Goal: Check status: Check status

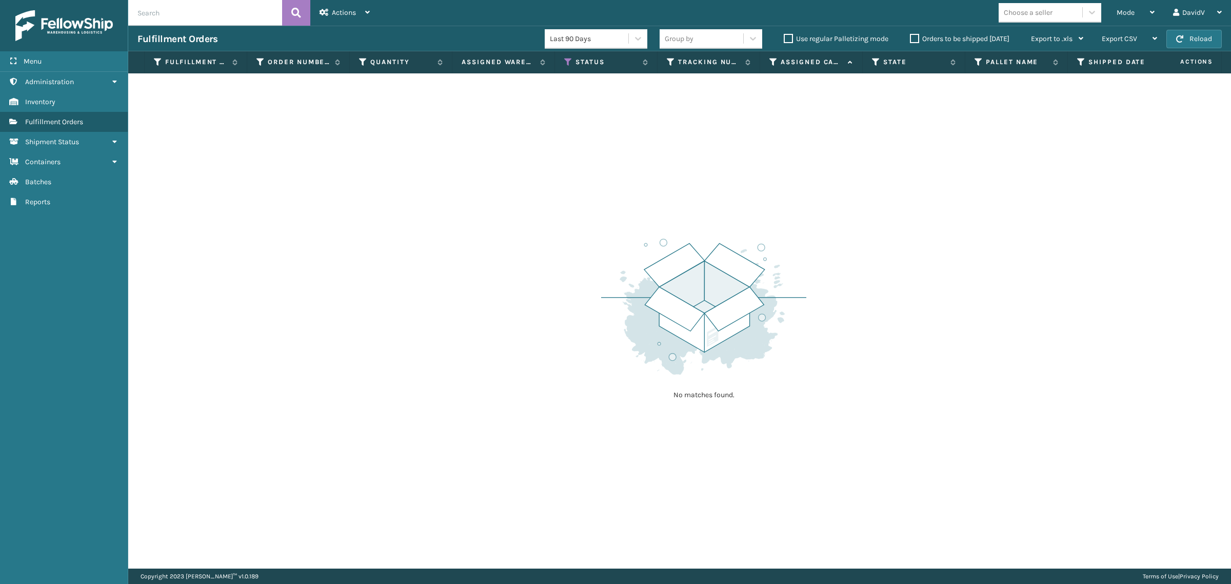
click at [912, 40] on label "Orders to be shipped [DATE]" at bounding box center [960, 38] width 100 height 9
click at [911, 40] on input "Orders to be shipped [DATE]" at bounding box center [910, 36] width 1 height 7
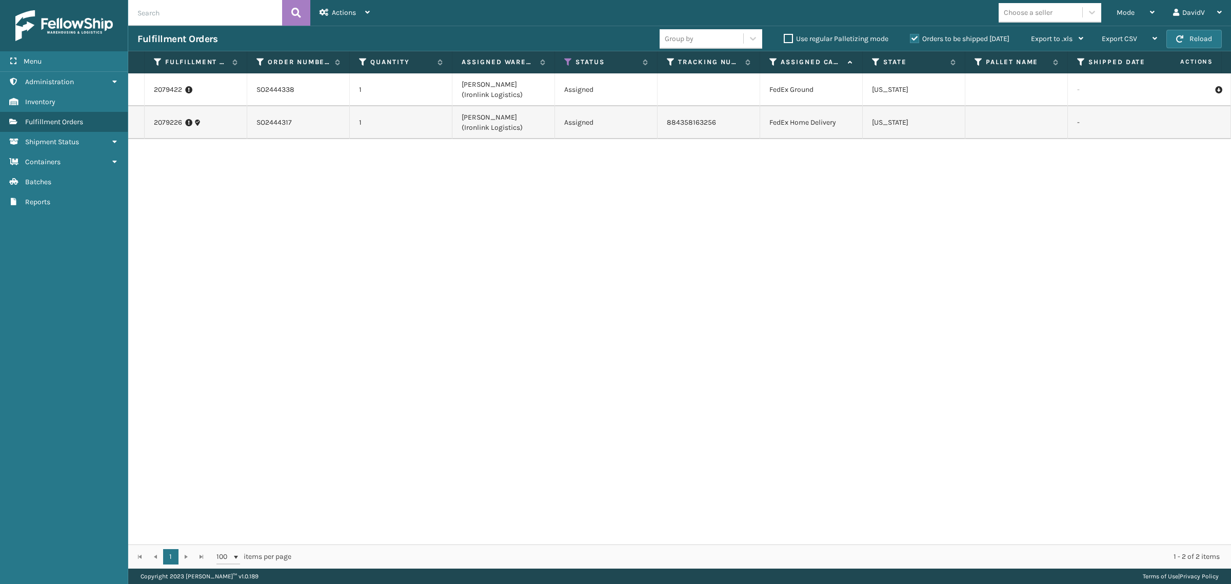
click at [912, 40] on label "Orders to be shipped [DATE]" at bounding box center [960, 38] width 100 height 9
click at [911, 40] on input "Orders to be shipped [DATE]" at bounding box center [910, 36] width 1 height 7
click at [912, 40] on label "Orders to be shipped [DATE]" at bounding box center [960, 38] width 100 height 9
click at [911, 40] on input "Orders to be shipped [DATE]" at bounding box center [910, 36] width 1 height 7
click at [912, 40] on label "Orders to be shipped [DATE]" at bounding box center [960, 38] width 100 height 9
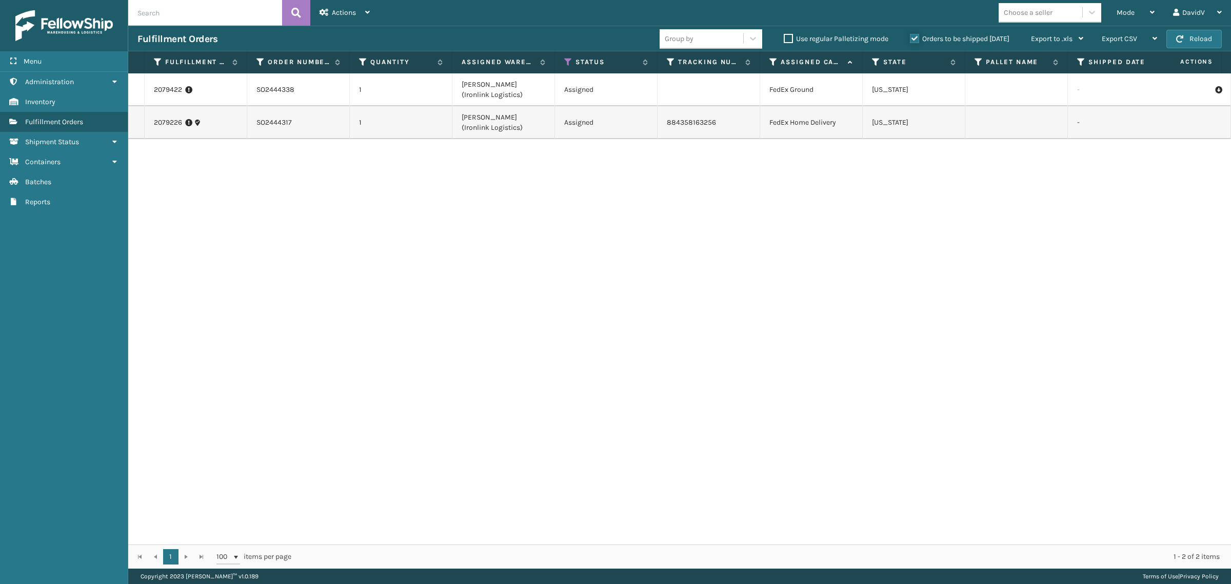
click at [911, 40] on input "Orders to be shipped [DATE]" at bounding box center [910, 36] width 1 height 7
click at [912, 40] on label "Orders to be shipped [DATE]" at bounding box center [960, 38] width 100 height 9
click at [911, 40] on input "Orders to be shipped [DATE]" at bounding box center [910, 36] width 1 height 7
click at [912, 40] on label "Orders to be shipped [DATE]" at bounding box center [960, 38] width 100 height 9
click at [911, 40] on input "Orders to be shipped [DATE]" at bounding box center [910, 36] width 1 height 7
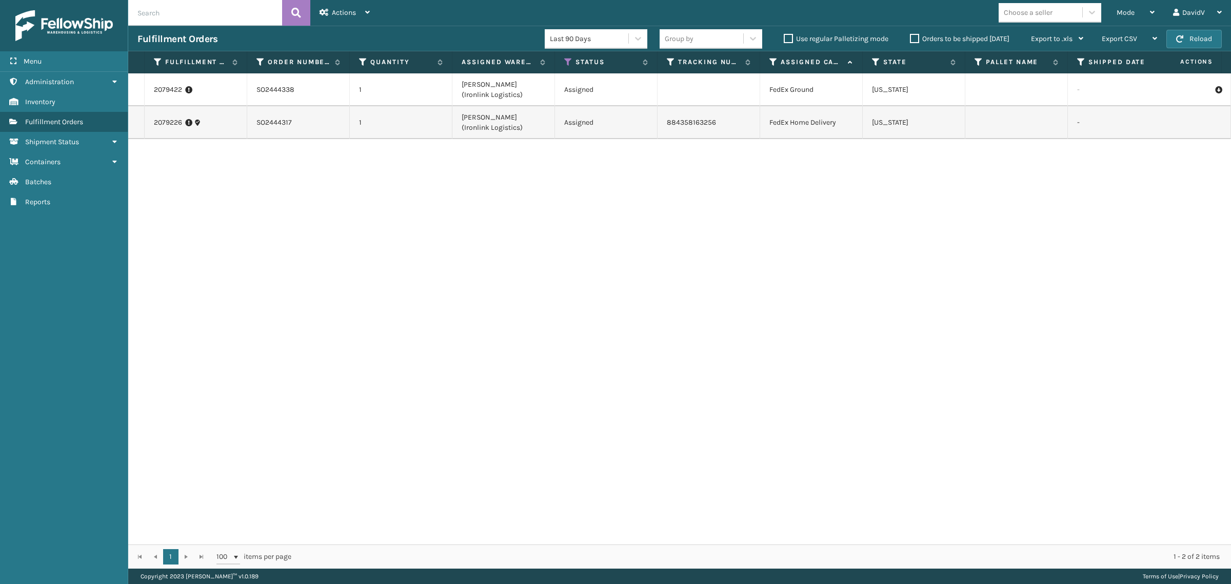
click at [912, 40] on label "Orders to be shipped [DATE]" at bounding box center [960, 38] width 100 height 9
click at [911, 40] on input "Orders to be shipped [DATE]" at bounding box center [910, 36] width 1 height 7
click at [912, 40] on label "Orders to be shipped [DATE]" at bounding box center [960, 38] width 100 height 9
click at [911, 40] on input "Orders to be shipped [DATE]" at bounding box center [910, 36] width 1 height 7
click at [912, 40] on label "Orders to be shipped [DATE]" at bounding box center [960, 38] width 100 height 9
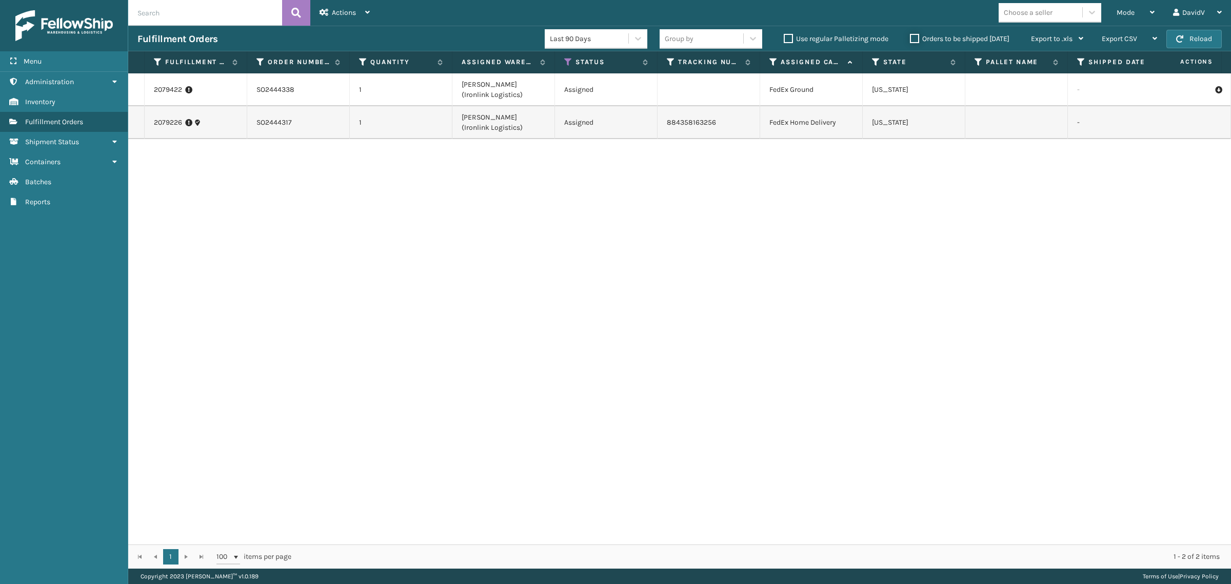
click at [911, 40] on input "Orders to be shipped [DATE]" at bounding box center [910, 36] width 1 height 7
click at [912, 40] on label "Orders to be shipped [DATE]" at bounding box center [960, 38] width 100 height 9
click at [911, 40] on input "Orders to be shipped [DATE]" at bounding box center [910, 36] width 1 height 7
click at [917, 39] on label "Orders to be shipped [DATE]" at bounding box center [960, 38] width 100 height 9
click at [911, 39] on input "Orders to be shipped [DATE]" at bounding box center [910, 36] width 1 height 7
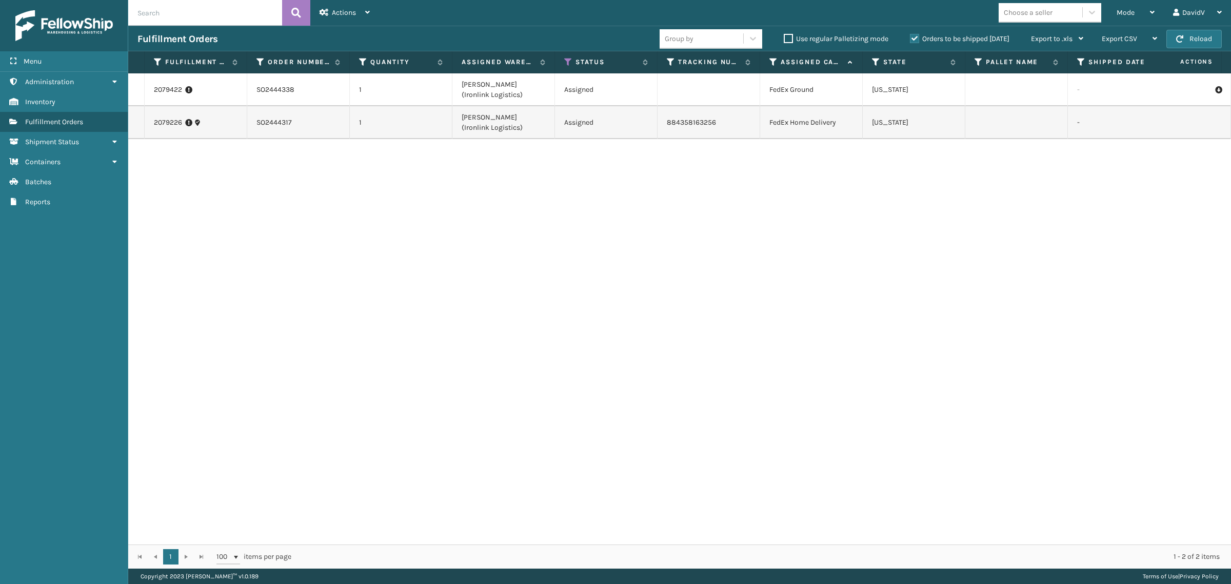
click at [917, 39] on label "Orders to be shipped [DATE]" at bounding box center [960, 38] width 100 height 9
click at [911, 39] on input "Orders to be shipped [DATE]" at bounding box center [910, 36] width 1 height 7
click at [913, 36] on label "Orders to be shipped [DATE]" at bounding box center [960, 38] width 100 height 9
click at [911, 36] on input "Orders to be shipped [DATE]" at bounding box center [910, 36] width 1 height 7
click at [916, 40] on label "Orders to be shipped [DATE]" at bounding box center [960, 38] width 100 height 9
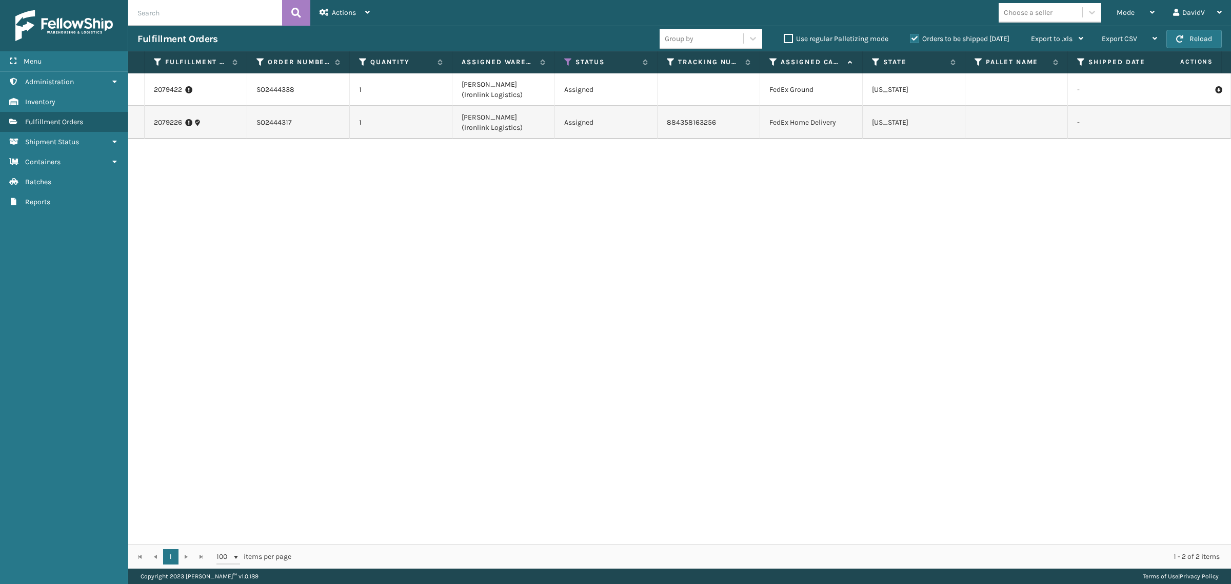
click at [911, 40] on input "Orders to be shipped [DATE]" at bounding box center [910, 36] width 1 height 7
